Goal: Information Seeking & Learning: Learn about a topic

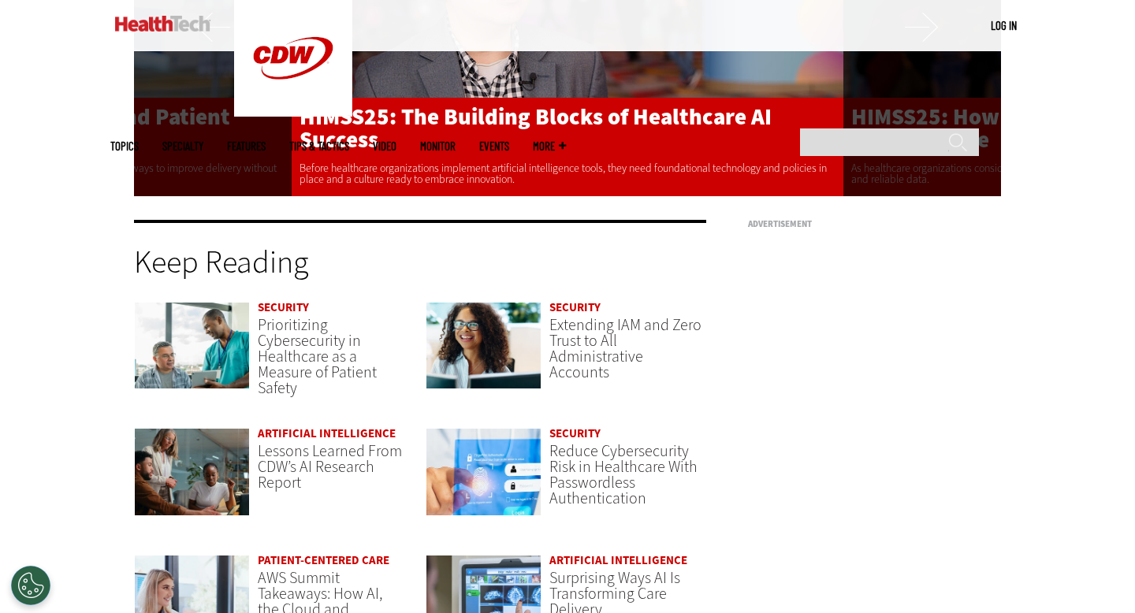
scroll to position [3714, 0]
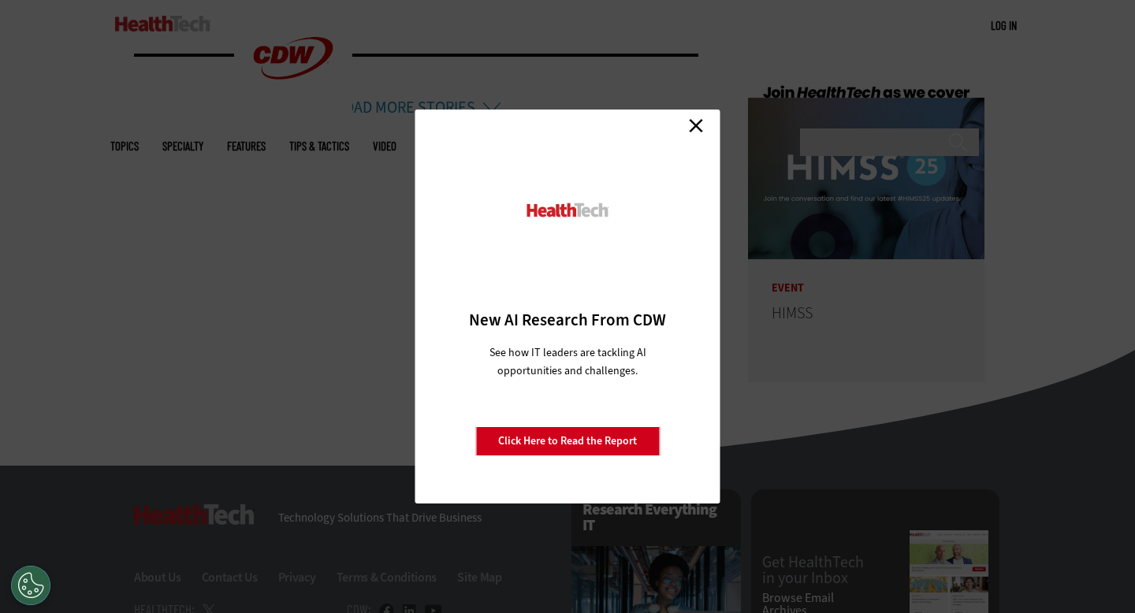
click at [697, 119] on link "Close" at bounding box center [696, 125] width 24 height 24
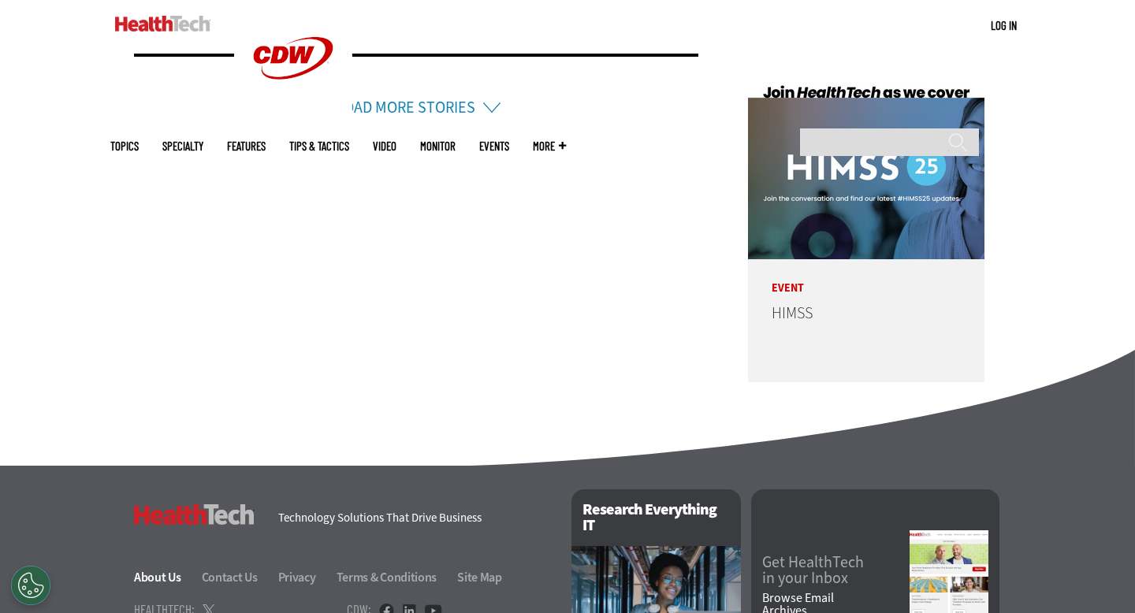
click at [147, 569] on link "About Us" at bounding box center [166, 577] width 65 height 17
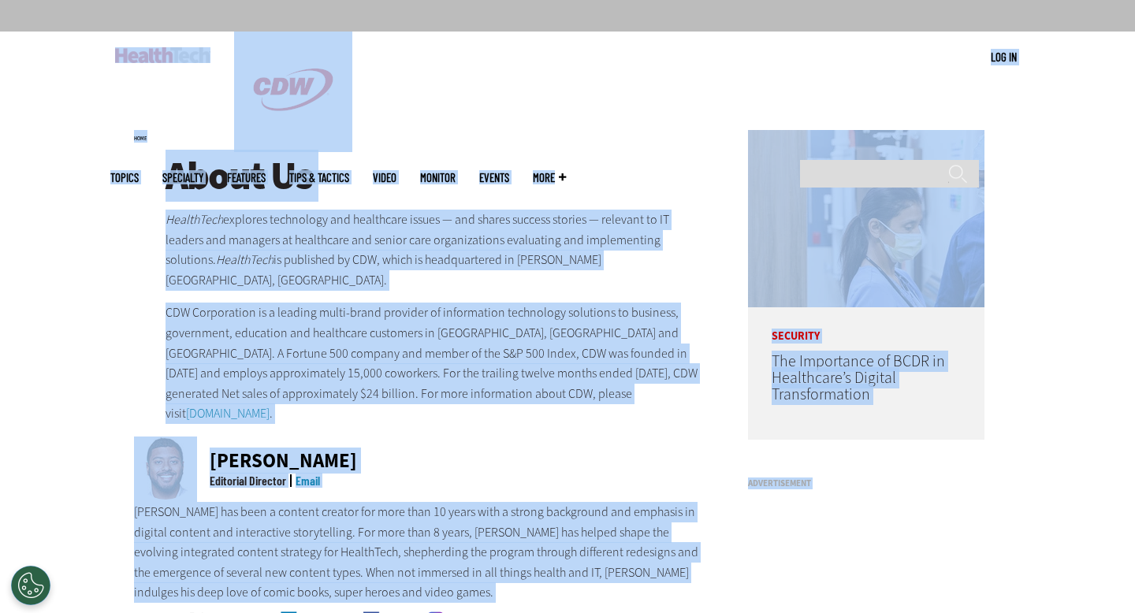
click at [177, 54] on img at bounding box center [162, 55] width 95 height 16
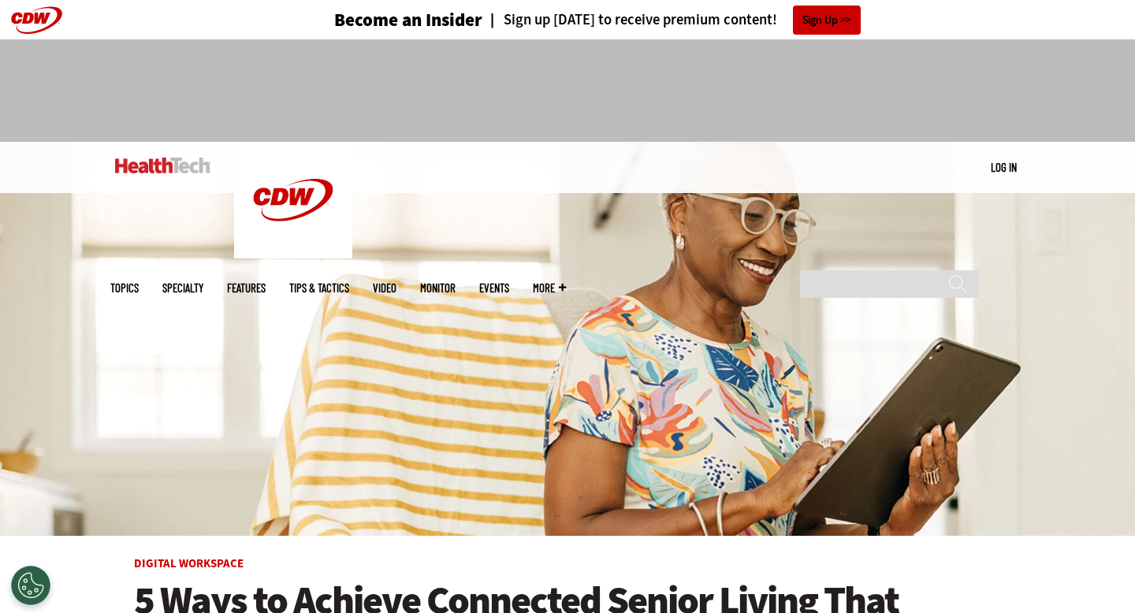
click at [266, 282] on link "Features" at bounding box center [246, 288] width 39 height 12
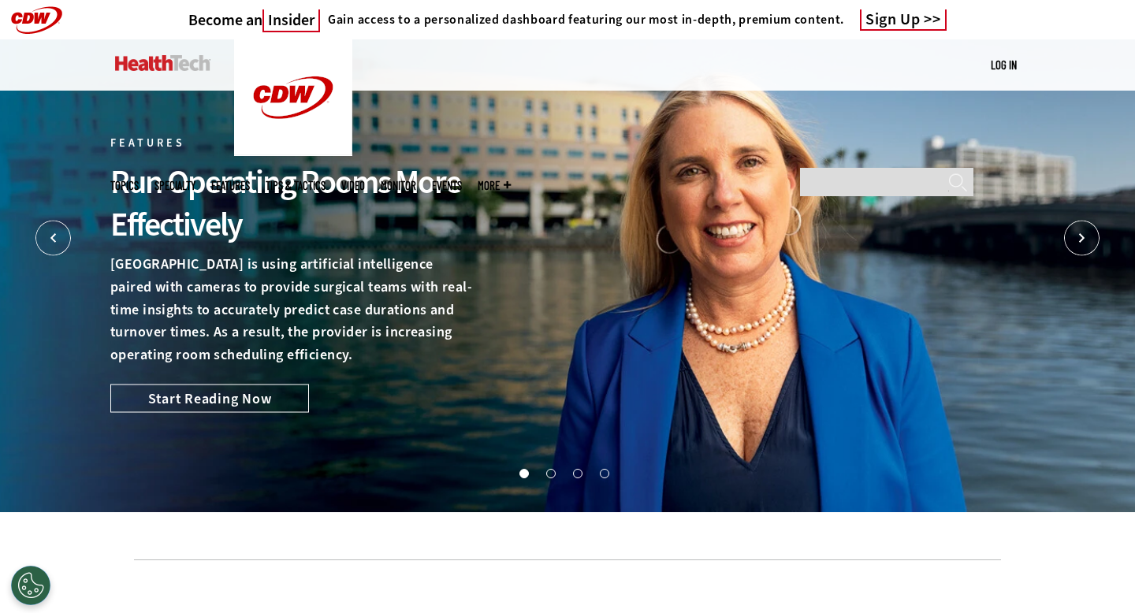
scroll to position [6, 0]
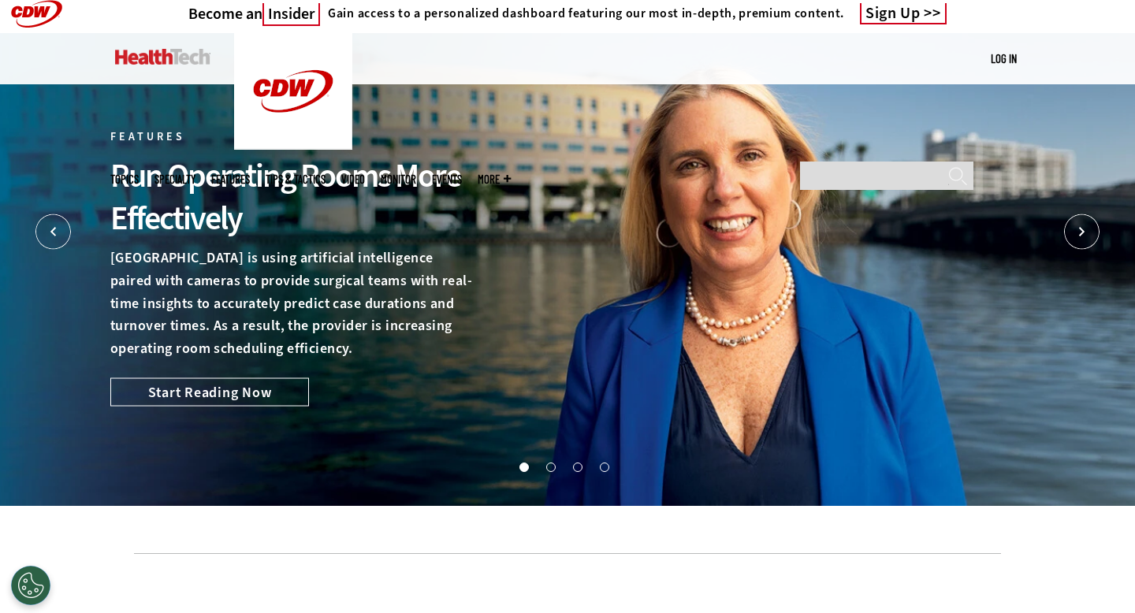
click at [511, 173] on span "More" at bounding box center [493, 179] width 33 height 12
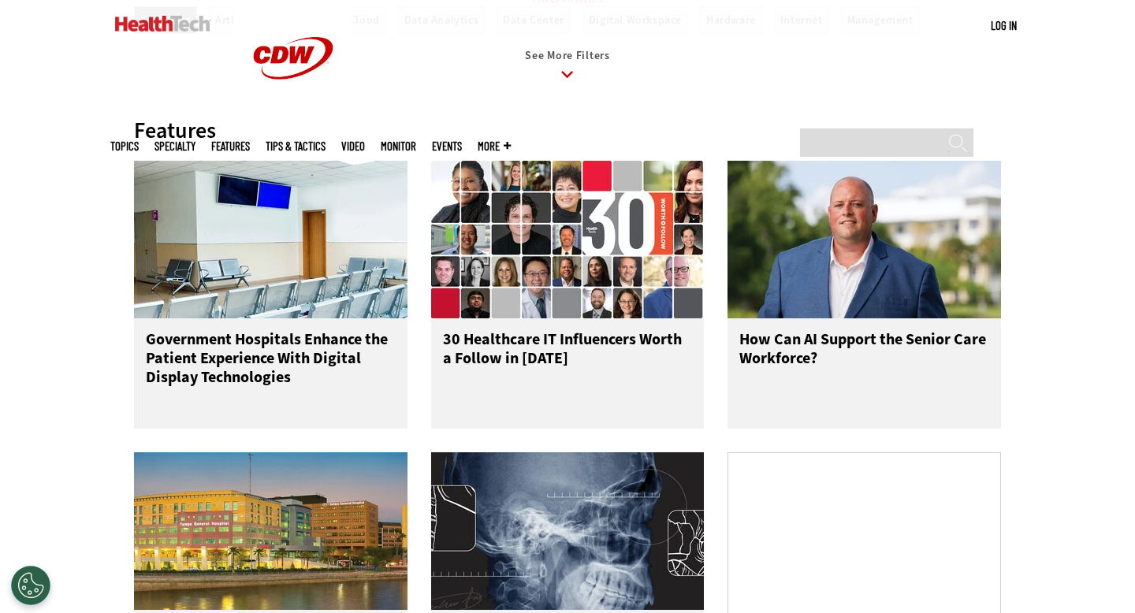
scroll to position [730, 0]
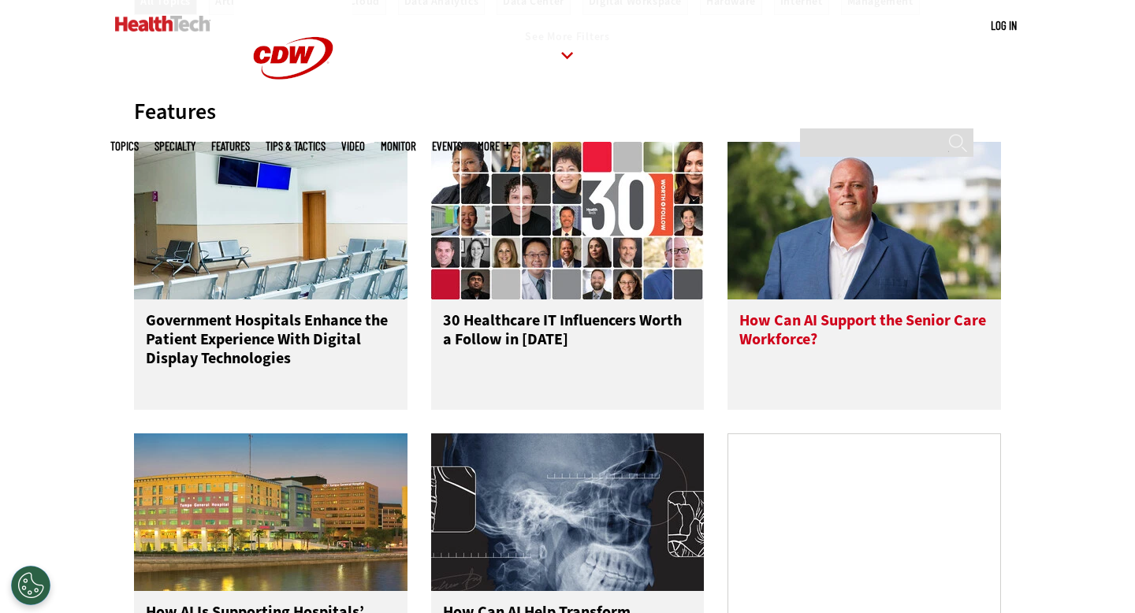
click at [795, 311] on h3 "How Can AI Support the Senior Care Workforce?" at bounding box center [864, 342] width 250 height 63
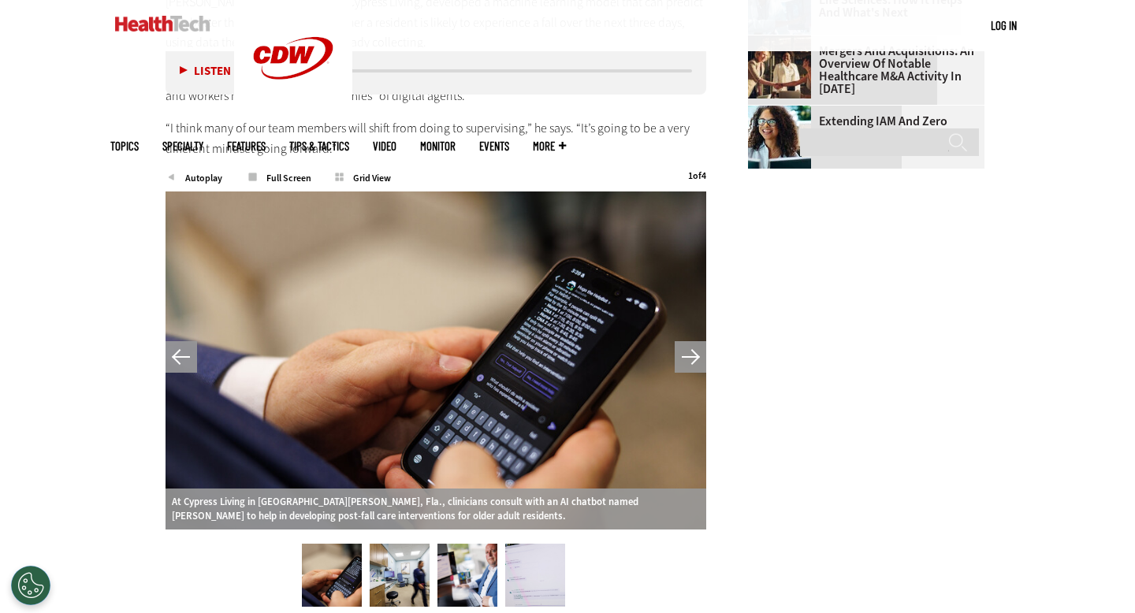
scroll to position [2105, 0]
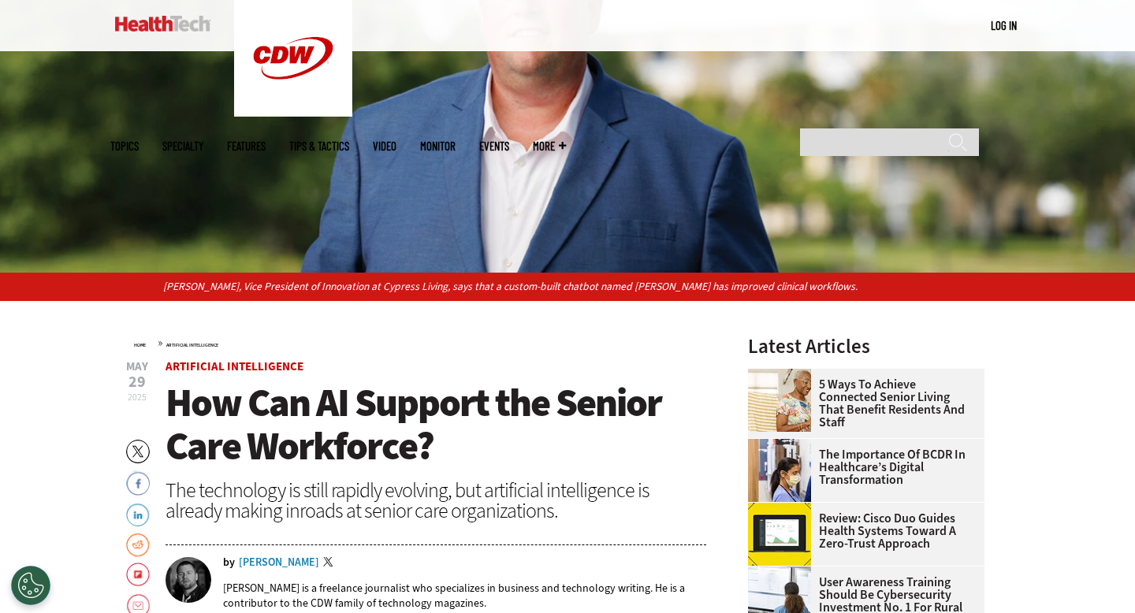
scroll to position [293, 0]
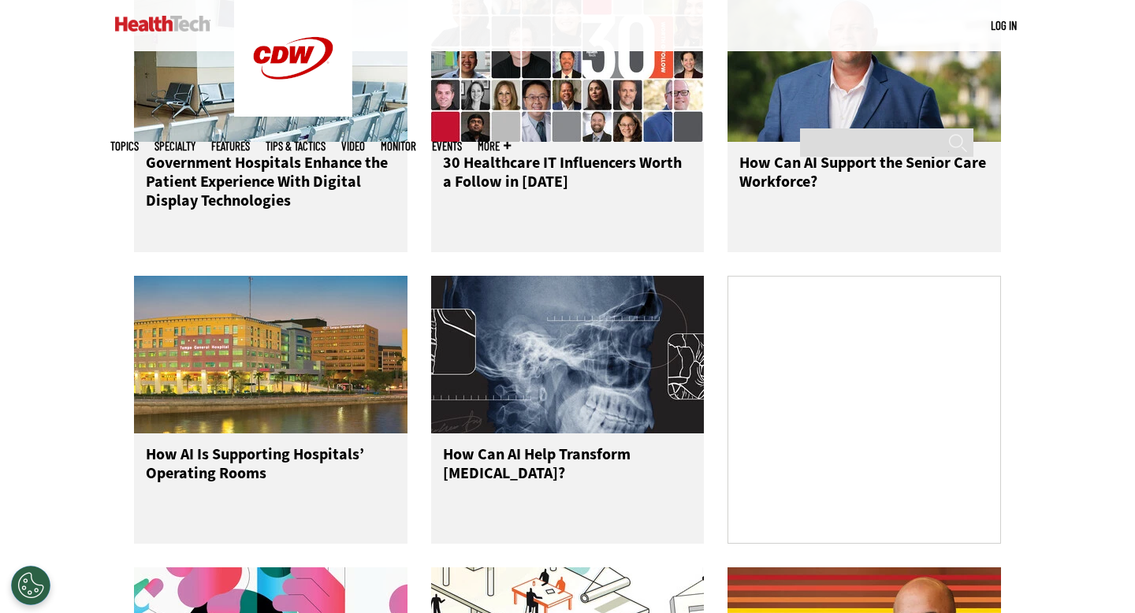
scroll to position [891, 0]
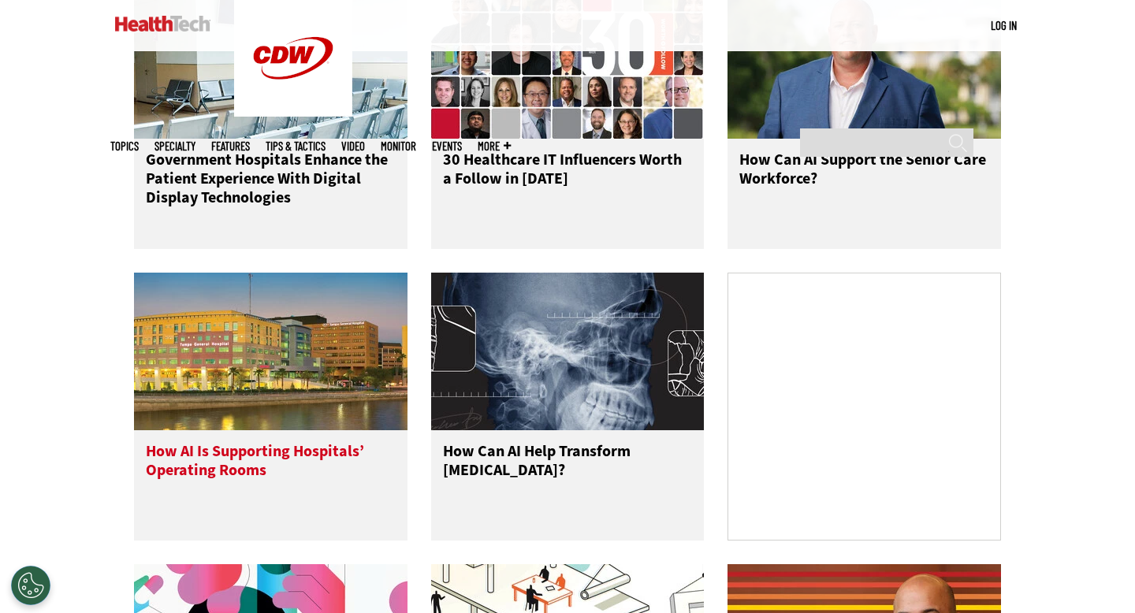
click at [166, 442] on h3 "How AI Is Supporting Hospitals’ Operating Rooms" at bounding box center [271, 473] width 250 height 63
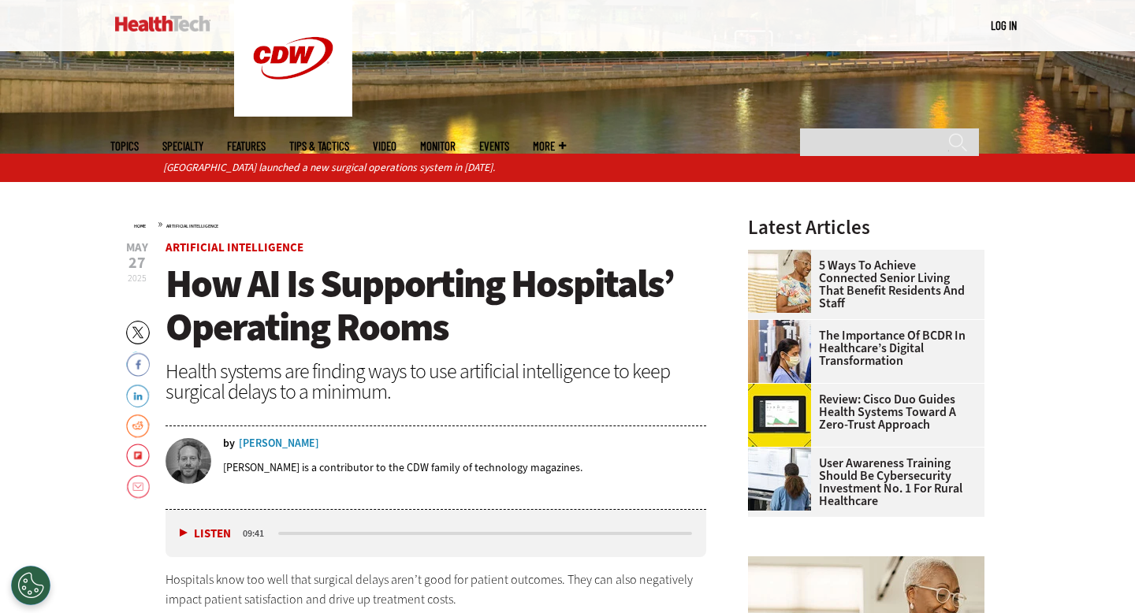
scroll to position [385, 0]
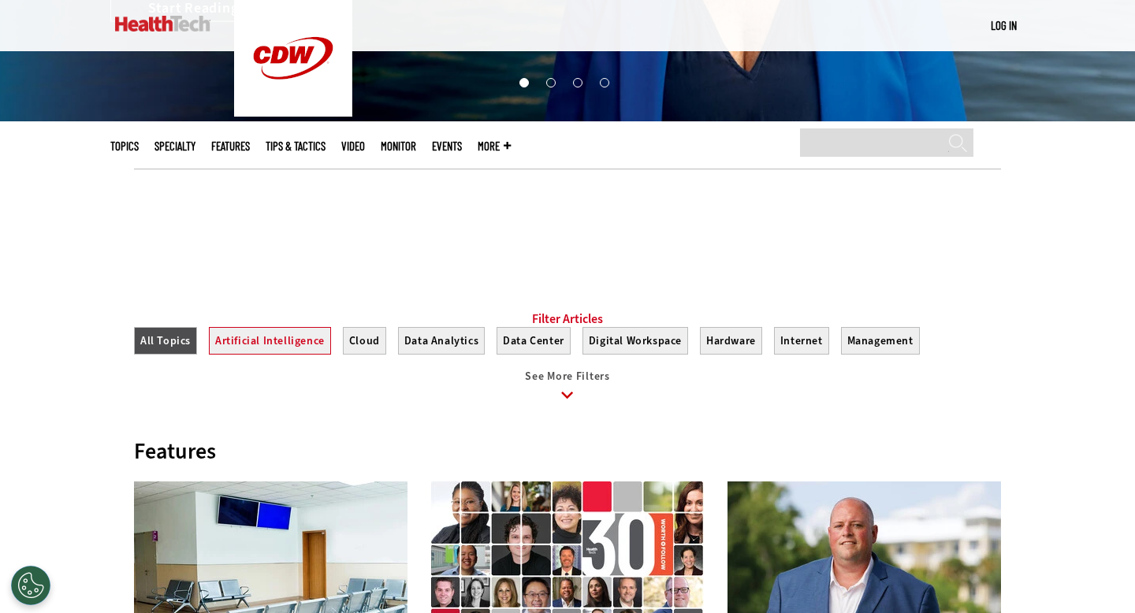
click at [255, 327] on button "Artificial Intelligence" at bounding box center [270, 341] width 122 height 28
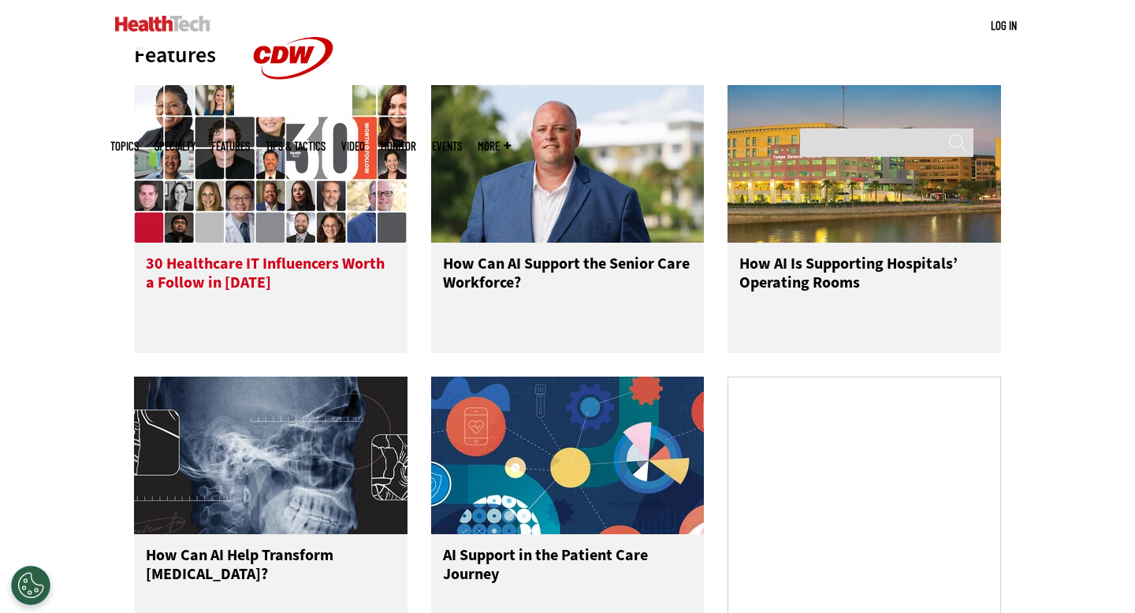
scroll to position [853, 0]
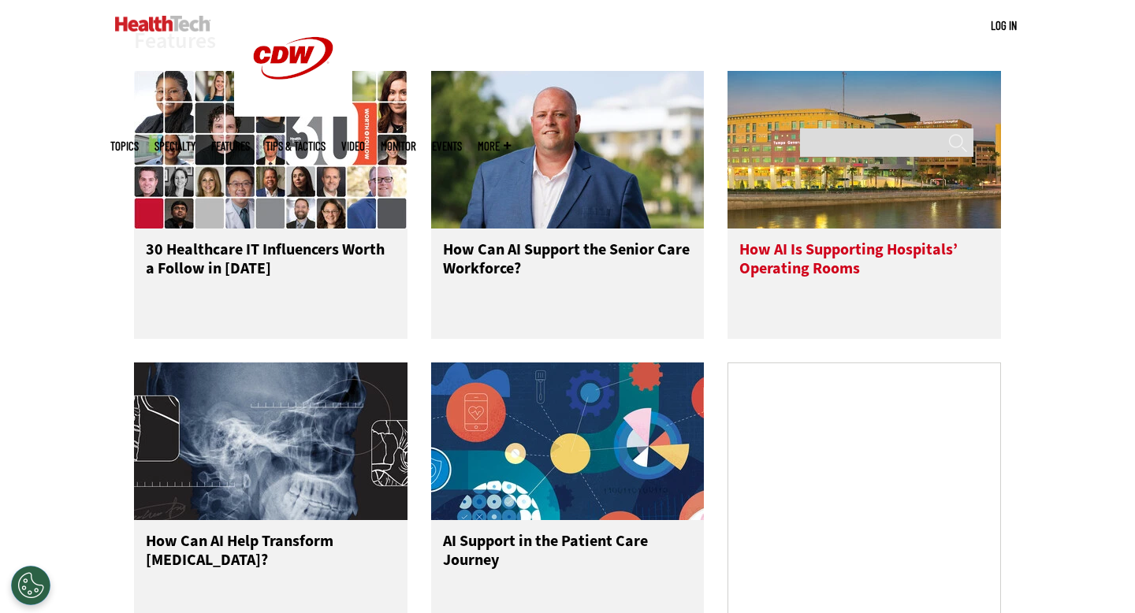
click at [772, 240] on h3 "How AI Is Supporting Hospitals’ Operating Rooms" at bounding box center [864, 271] width 250 height 63
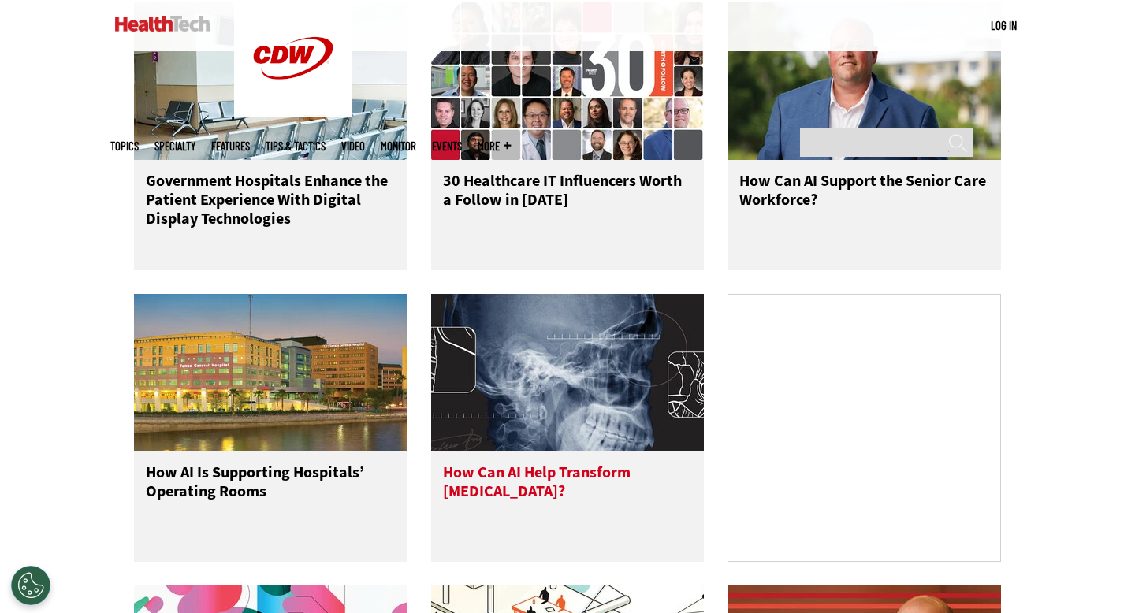
scroll to position [890, 0]
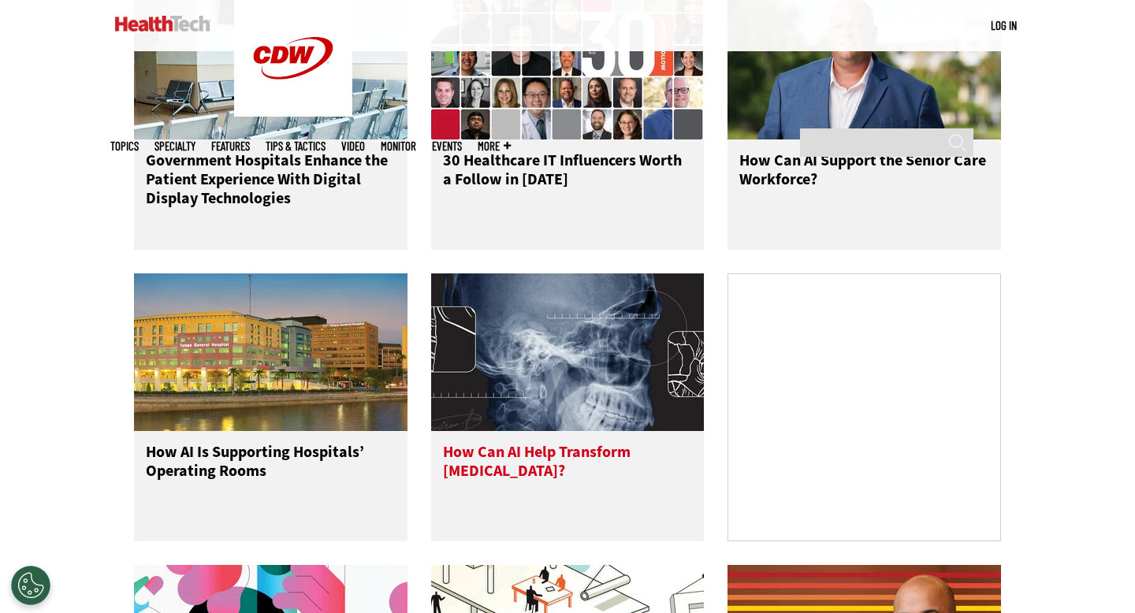
click at [481, 443] on h3 "How Can AI Help Transform [MEDICAL_DATA]?" at bounding box center [568, 474] width 250 height 63
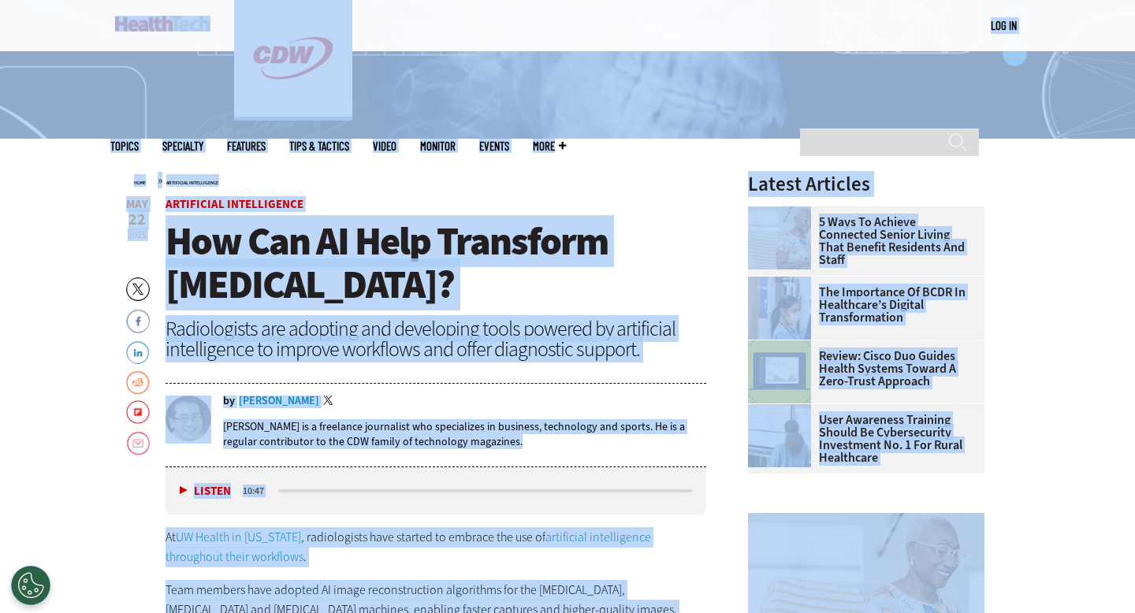
scroll to position [399, 0]
